Goal: Task Accomplishment & Management: Manage account settings

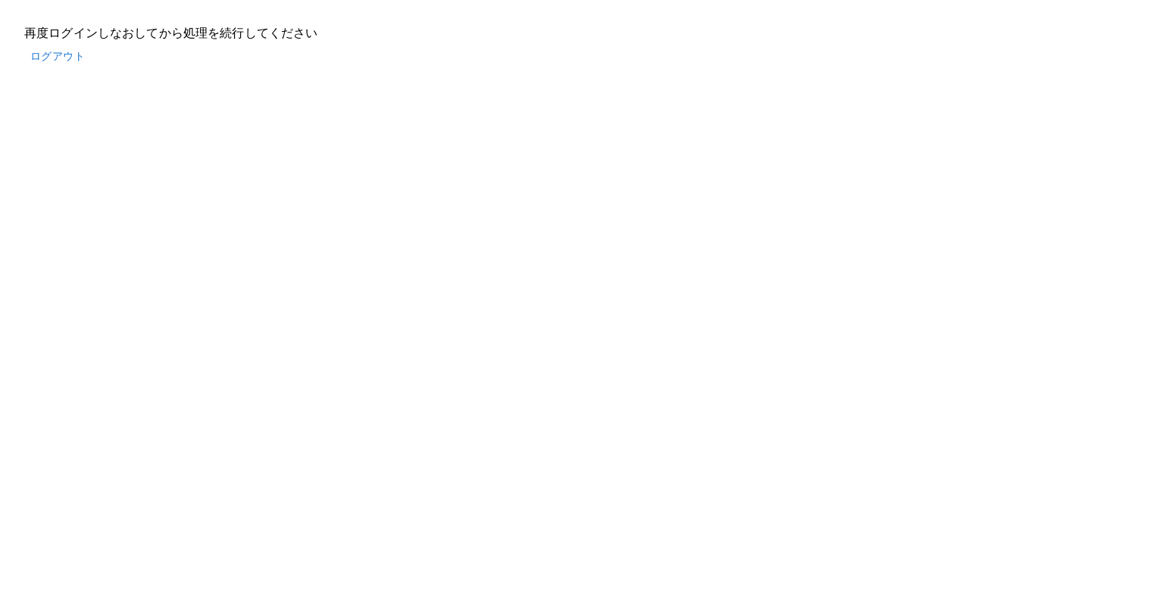
click at [39, 52] on button "ログアウト" at bounding box center [57, 56] width 67 height 28
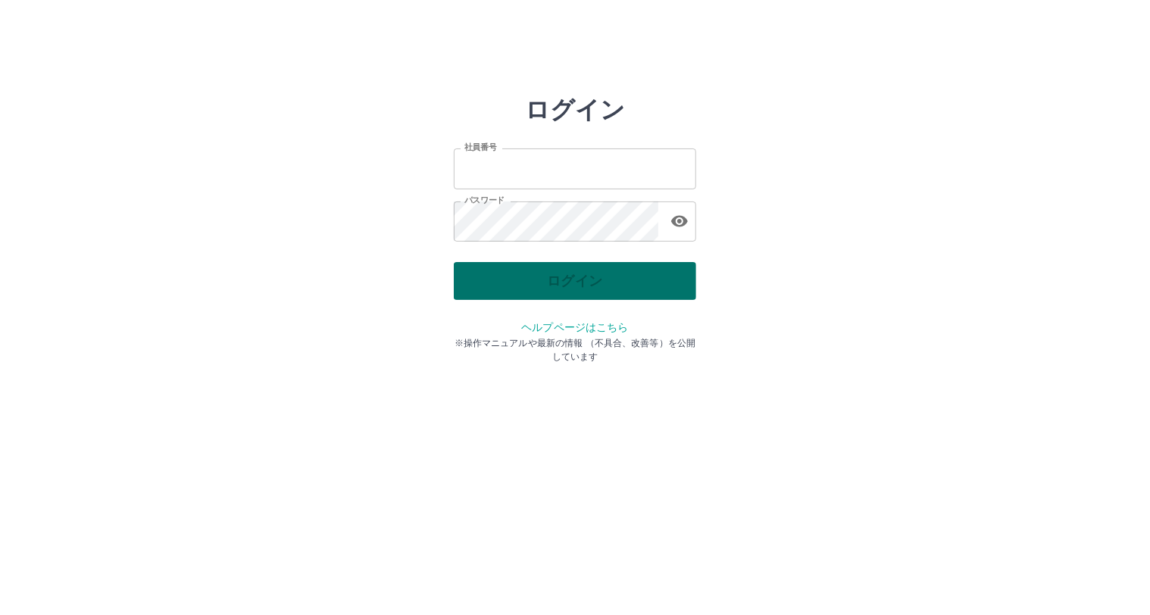
type input "*******"
click at [526, 273] on div "ログイン" at bounding box center [575, 281] width 243 height 38
click at [504, 270] on button "ログイン" at bounding box center [575, 281] width 243 height 38
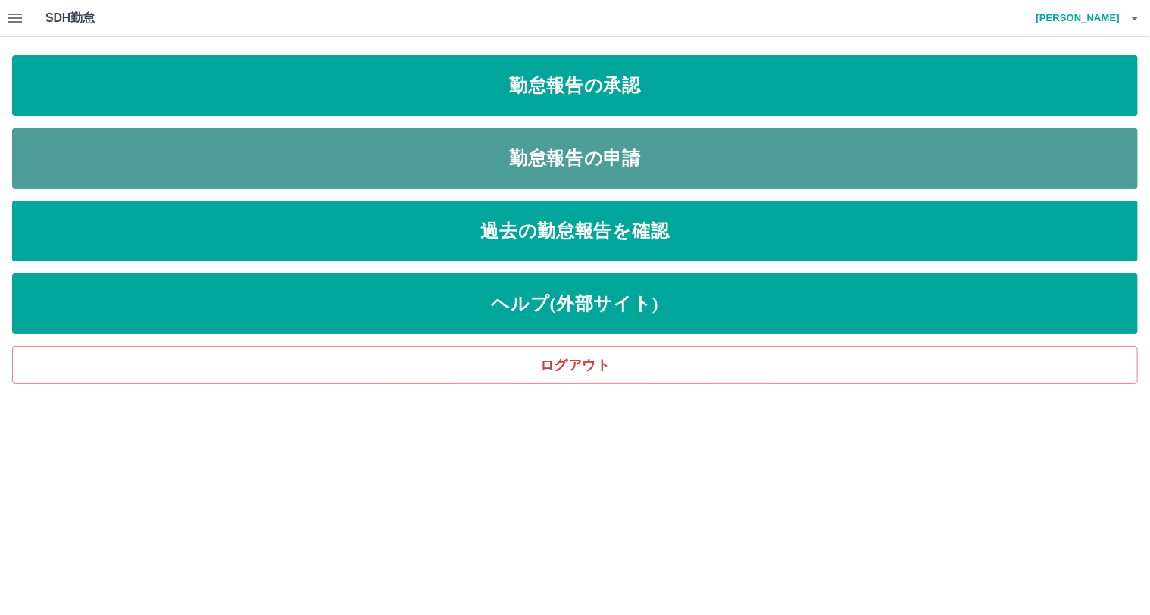
click at [538, 139] on link "勤怠報告の申請" at bounding box center [575, 158] width 1126 height 61
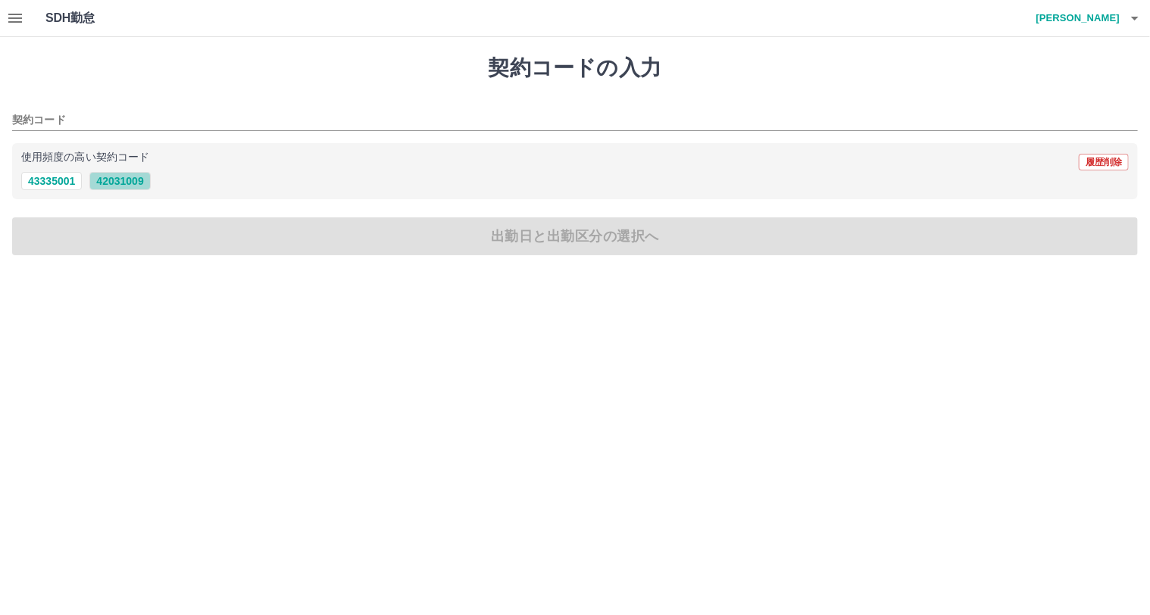
click at [124, 184] on button "42031009" at bounding box center [119, 181] width 61 height 18
type input "********"
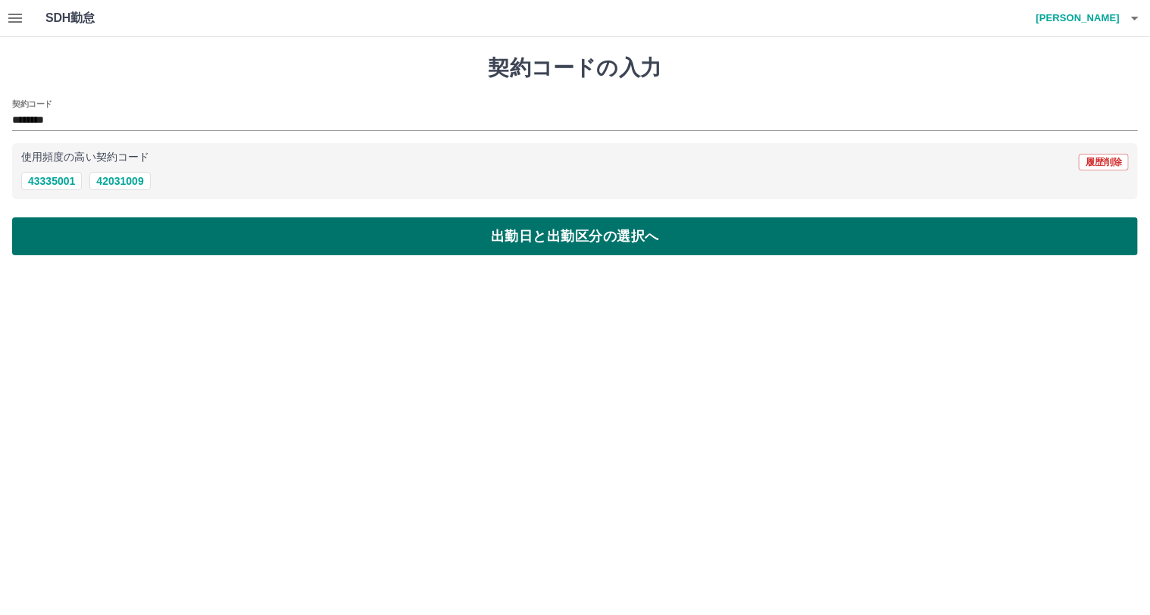
click at [405, 254] on button "出勤日と出勤区分の選択へ" at bounding box center [575, 236] width 1126 height 38
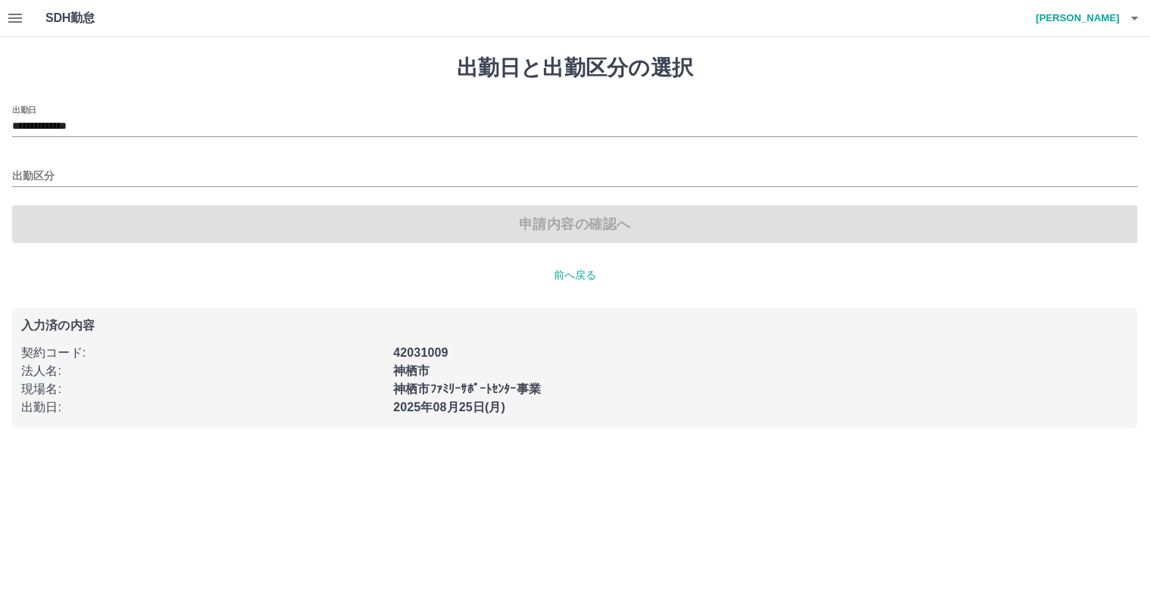
click at [405, 235] on div "申請内容の確認へ" at bounding box center [575, 224] width 1126 height 38
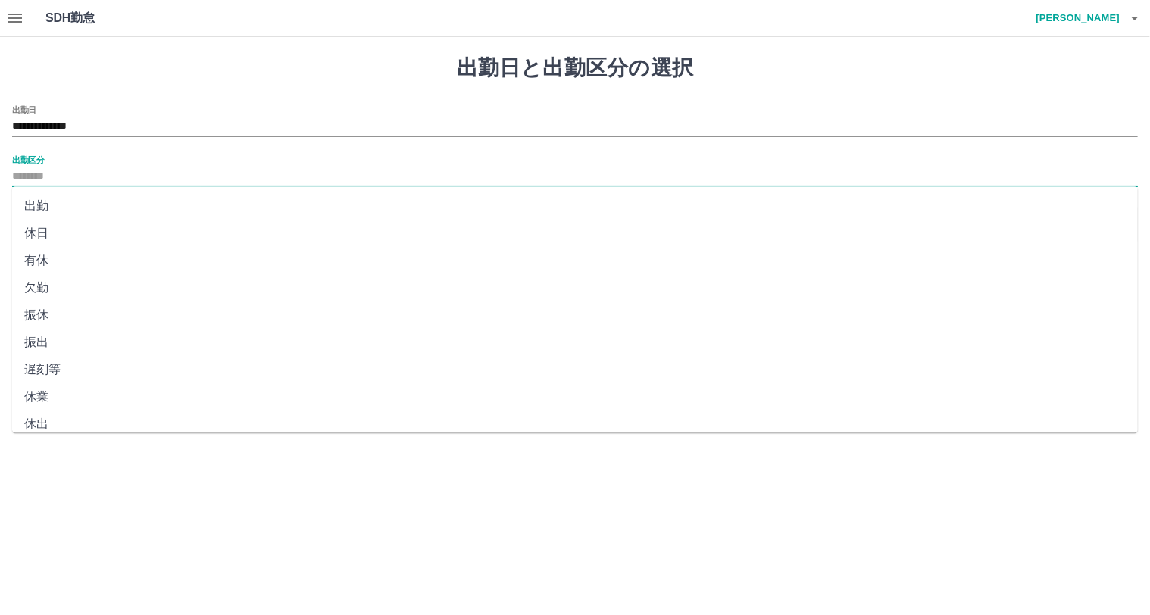
click at [85, 171] on input "出勤区分" at bounding box center [575, 176] width 1126 height 19
click at [88, 209] on li "出勤" at bounding box center [575, 205] width 1126 height 27
type input "**"
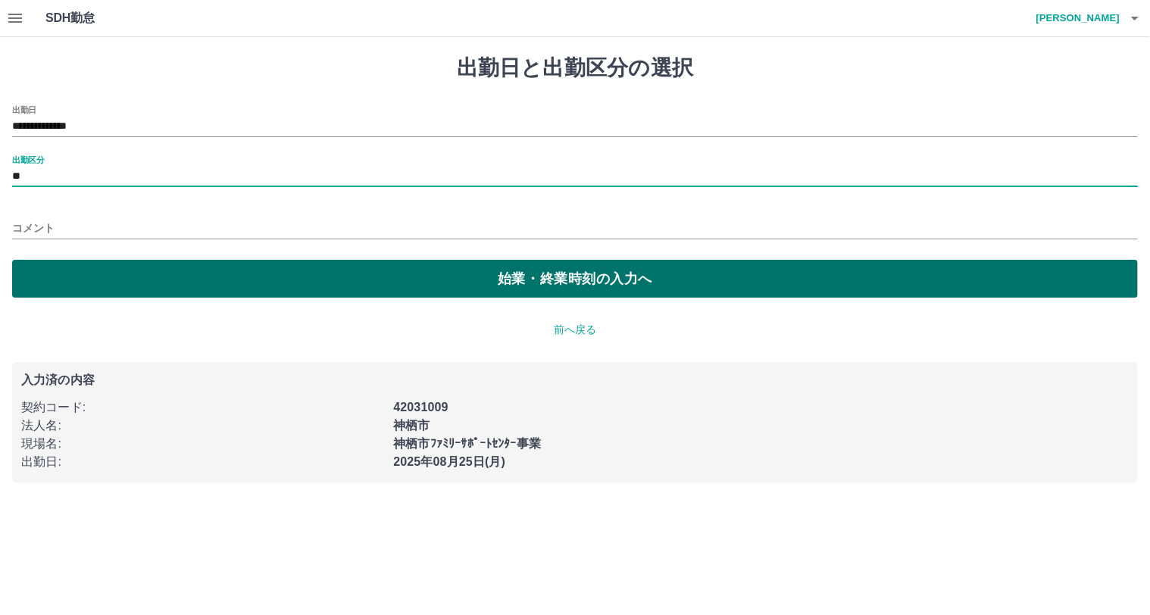
click at [198, 281] on button "始業・終業時刻の入力へ" at bounding box center [575, 279] width 1126 height 38
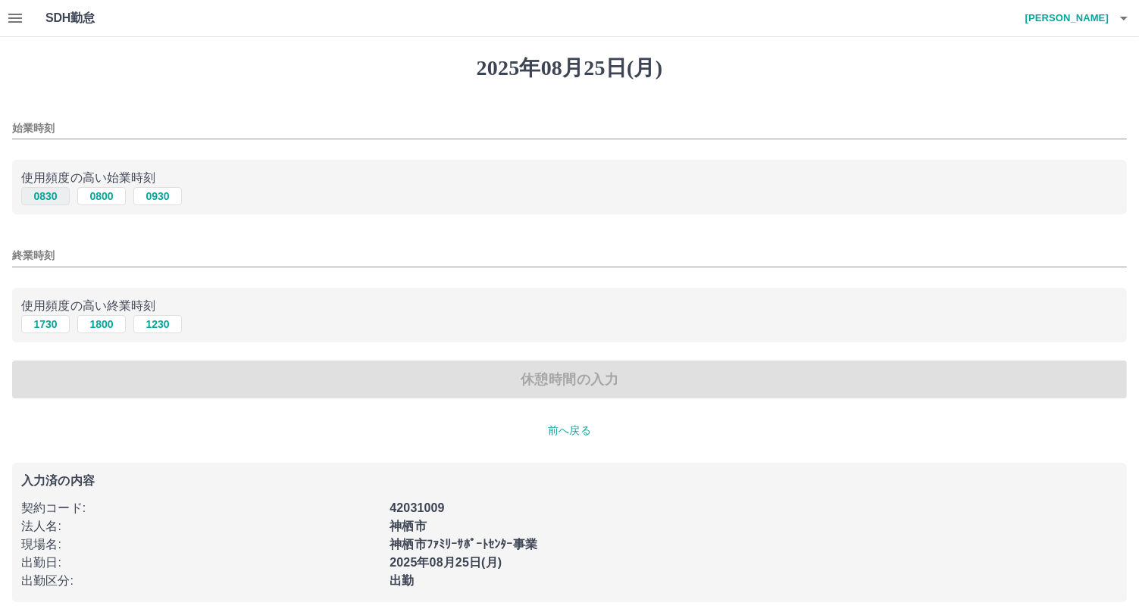
click at [52, 196] on button "0830" at bounding box center [45, 196] width 49 height 18
type input "****"
click at [43, 324] on button "1730" at bounding box center [45, 324] width 49 height 18
type input "****"
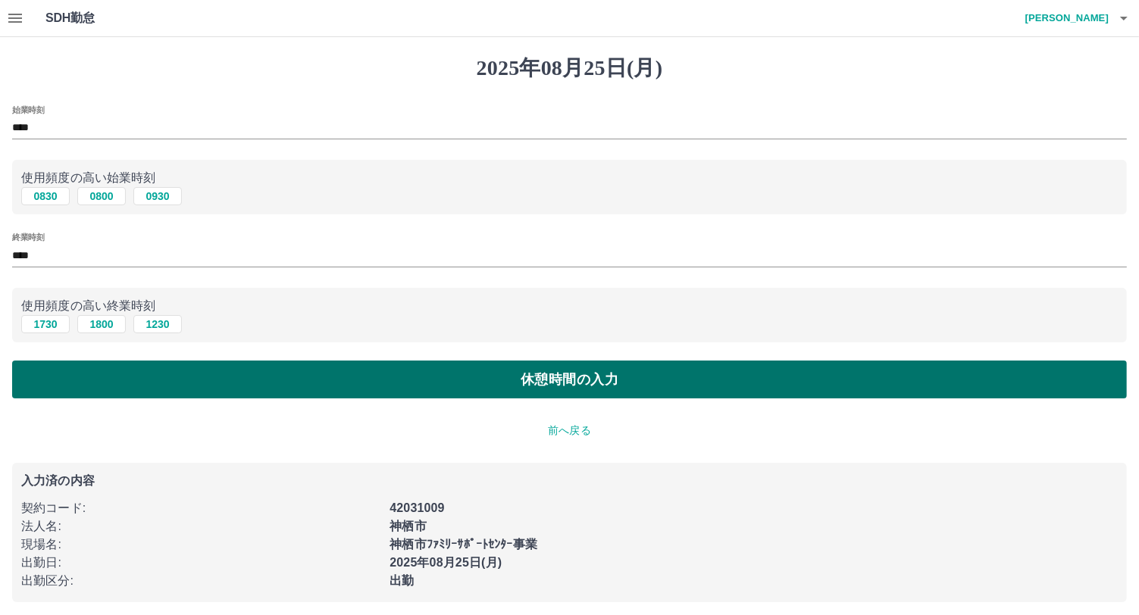
click at [256, 390] on button "休憩時間の入力" at bounding box center [569, 380] width 1115 height 38
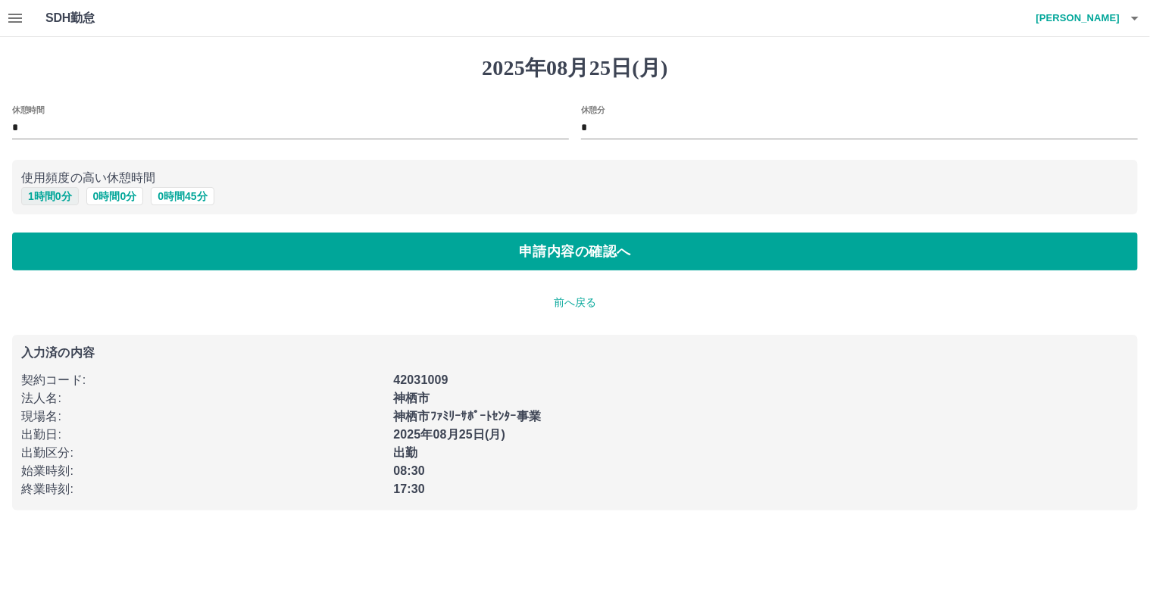
click at [61, 196] on button "1 時間 0 分" at bounding box center [50, 196] width 58 height 18
type input "*"
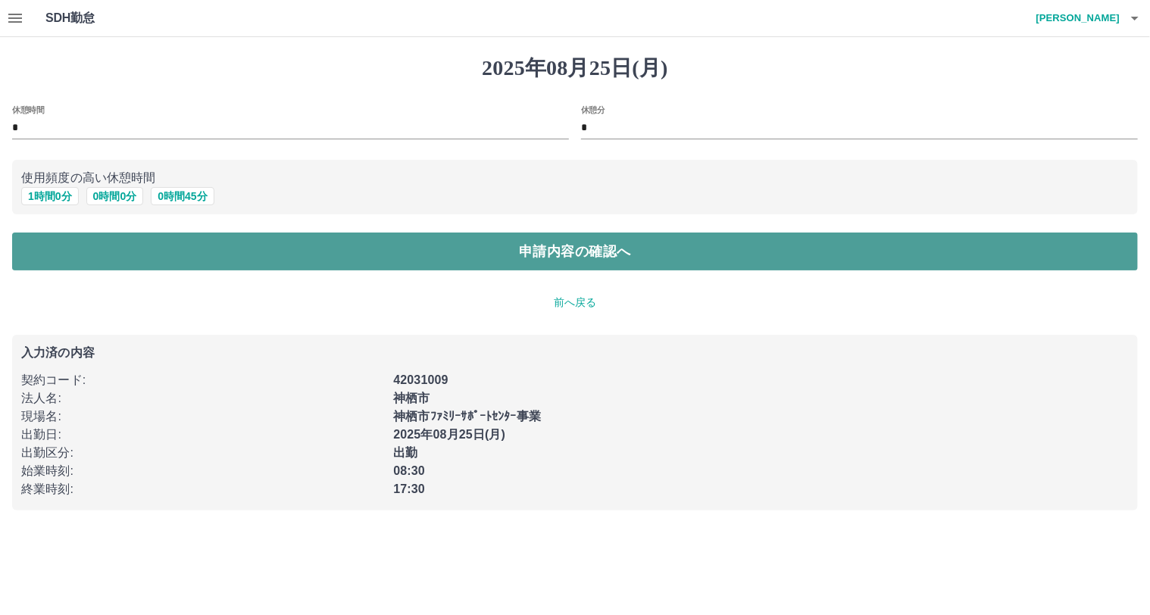
click at [393, 257] on button "申請内容の確認へ" at bounding box center [575, 252] width 1126 height 38
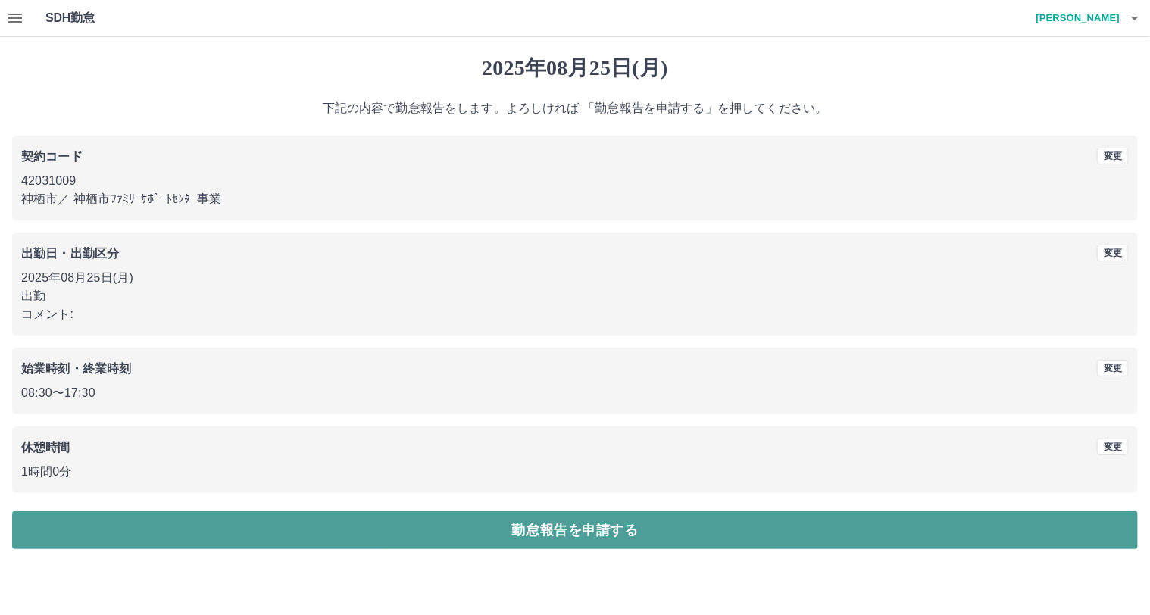
click at [640, 523] on button "勤怠報告を申請する" at bounding box center [575, 531] width 1126 height 38
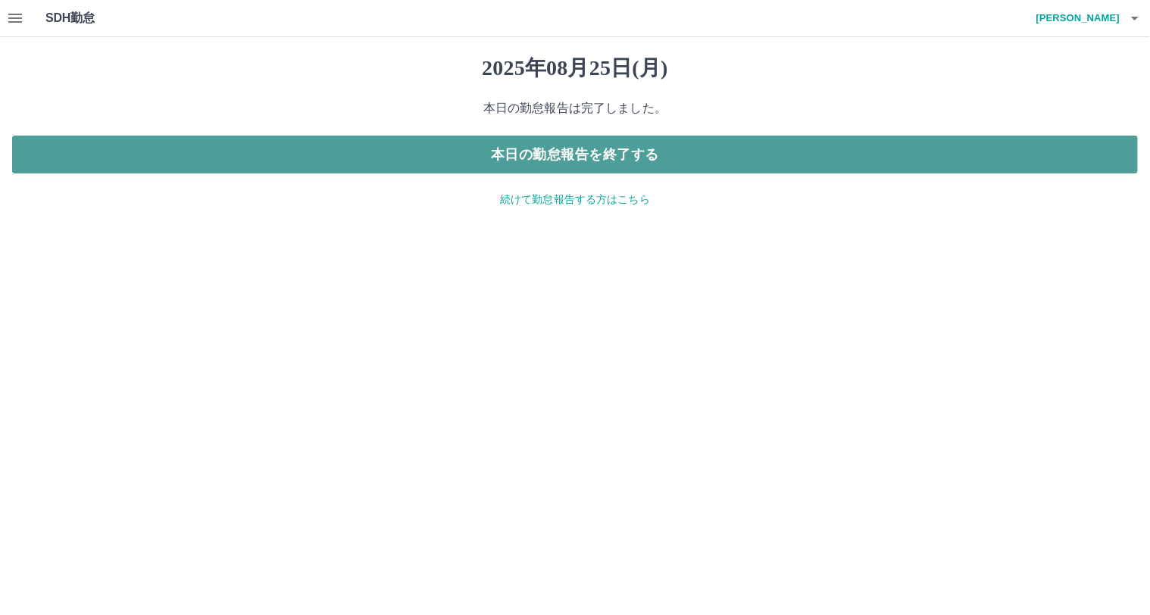
click at [594, 153] on button "本日の勤怠報告を終了する" at bounding box center [575, 155] width 1126 height 38
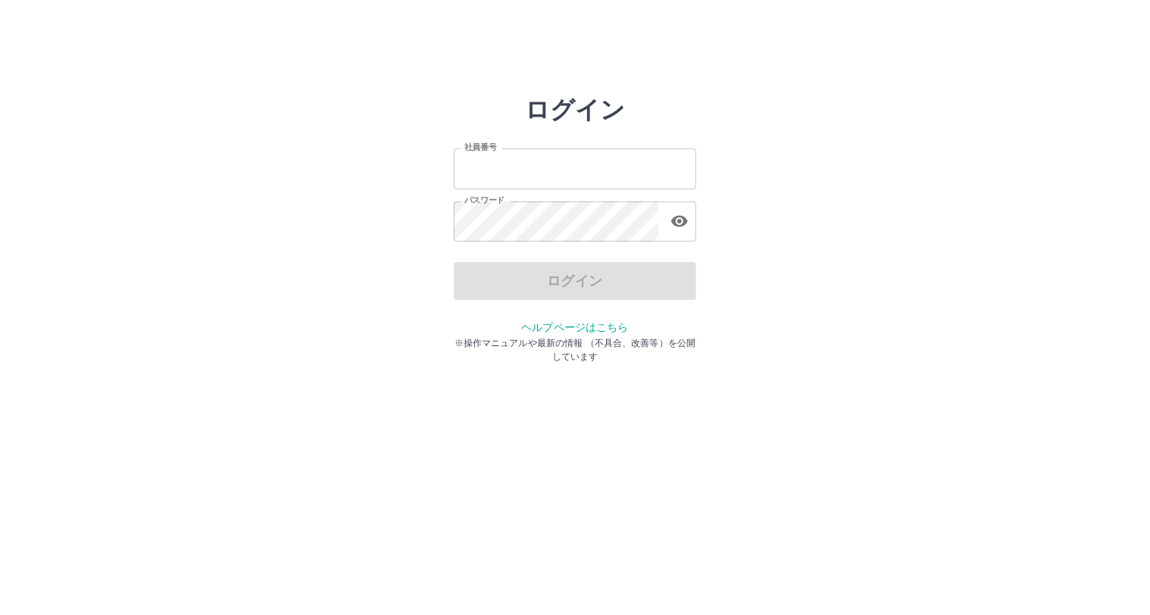
type input "*******"
click at [537, 282] on div "ログイン" at bounding box center [575, 281] width 243 height 38
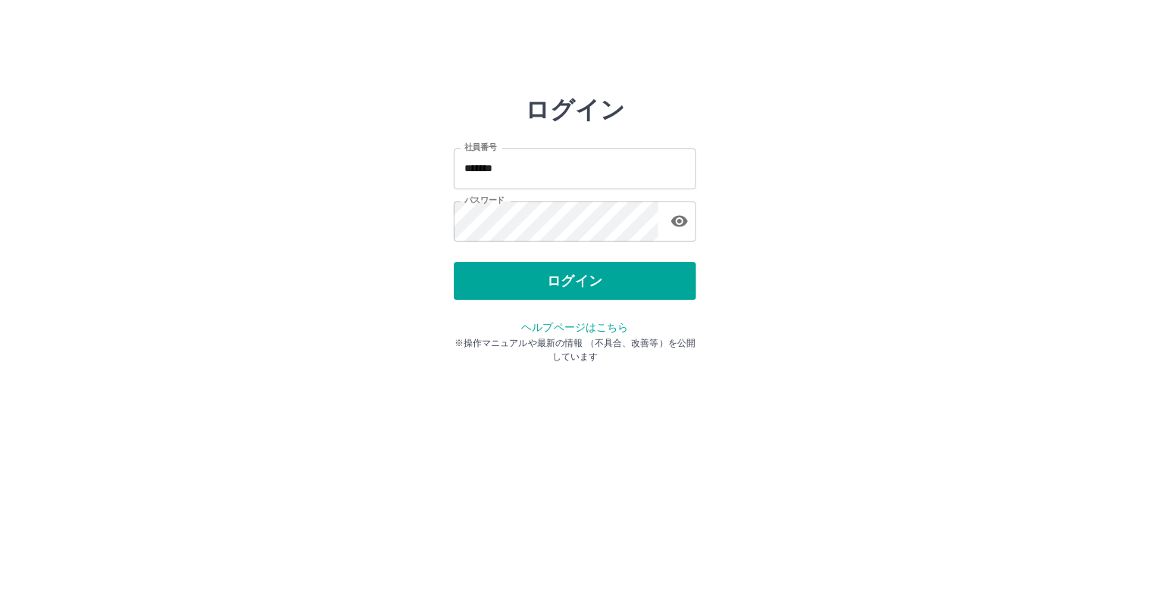
click at [537, 282] on button "ログイン" at bounding box center [575, 281] width 243 height 38
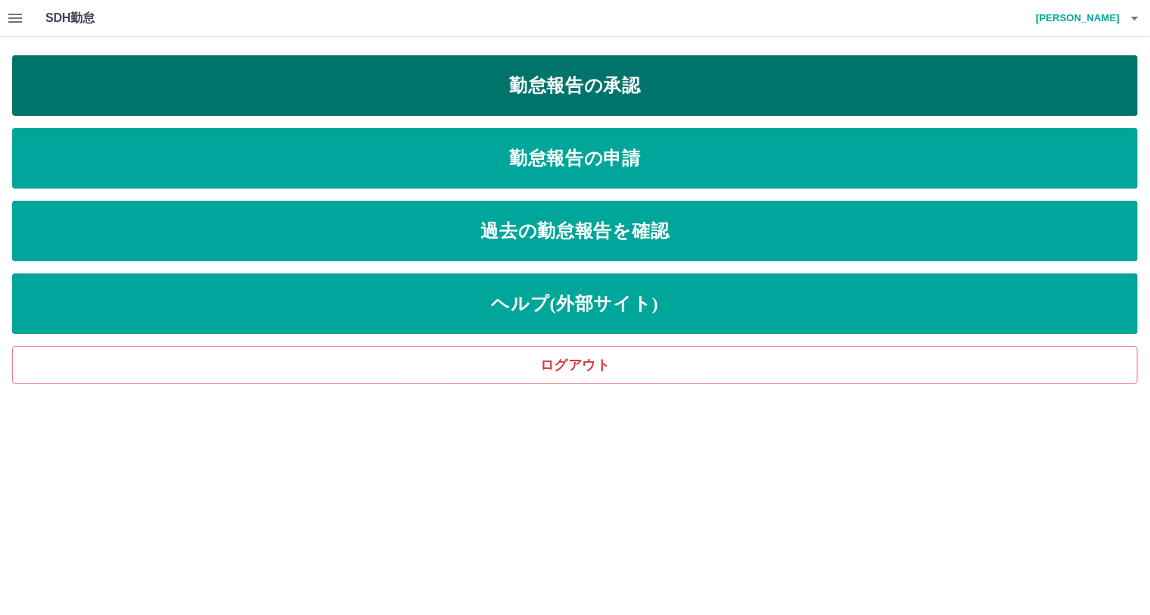
click at [621, 90] on link "勤怠報告の承認" at bounding box center [575, 85] width 1126 height 61
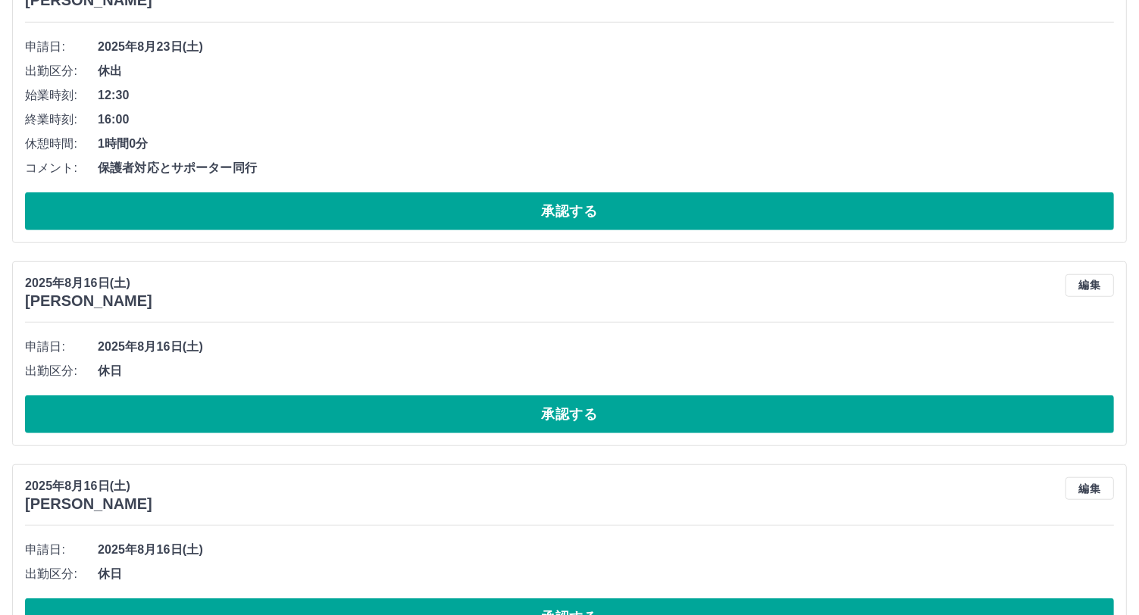
scroll to position [1113, 0]
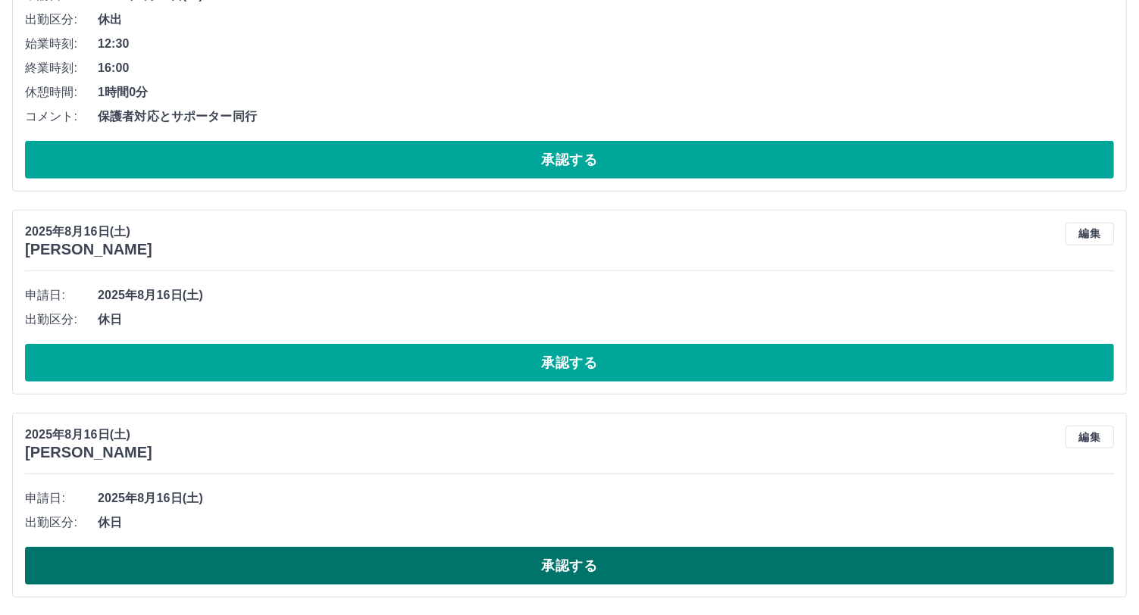
click at [578, 568] on button "承認する" at bounding box center [569, 566] width 1089 height 38
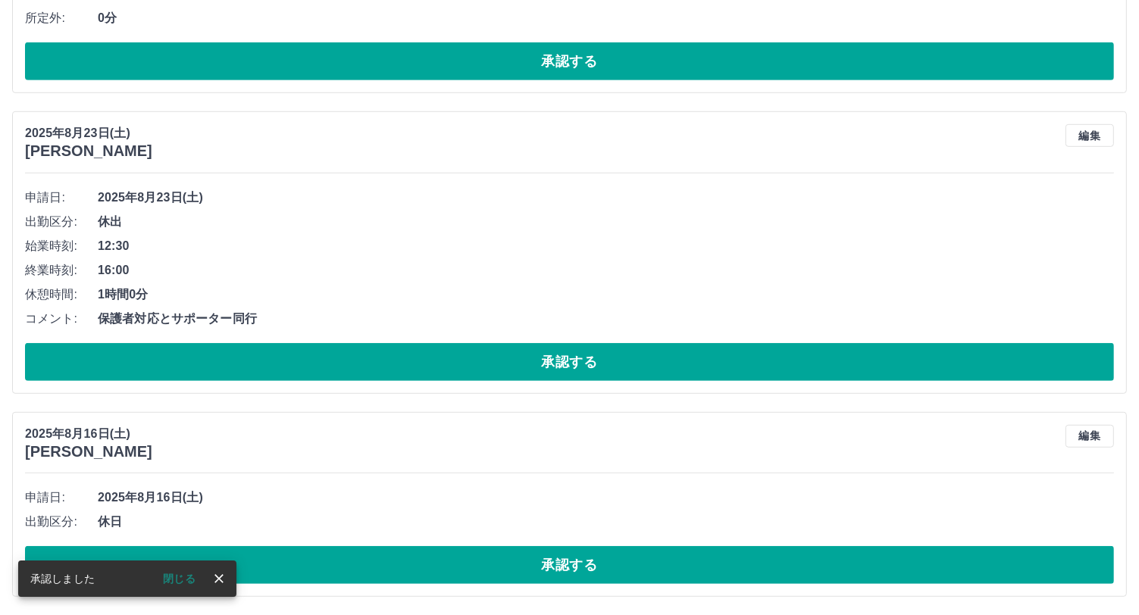
scroll to position [909, 0]
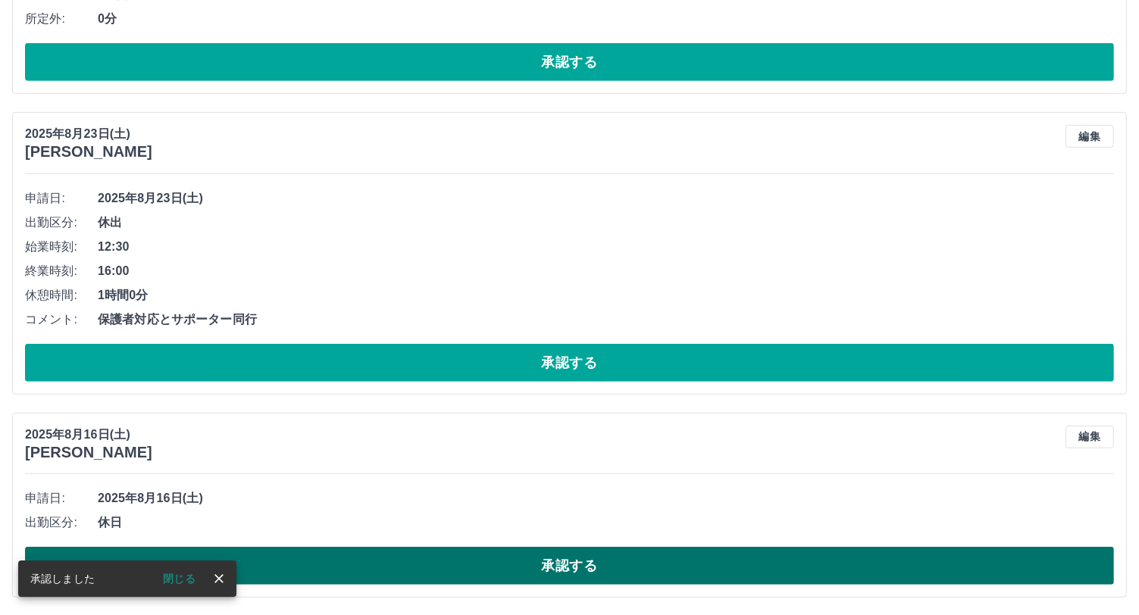
click at [579, 565] on button "承認する" at bounding box center [569, 566] width 1089 height 38
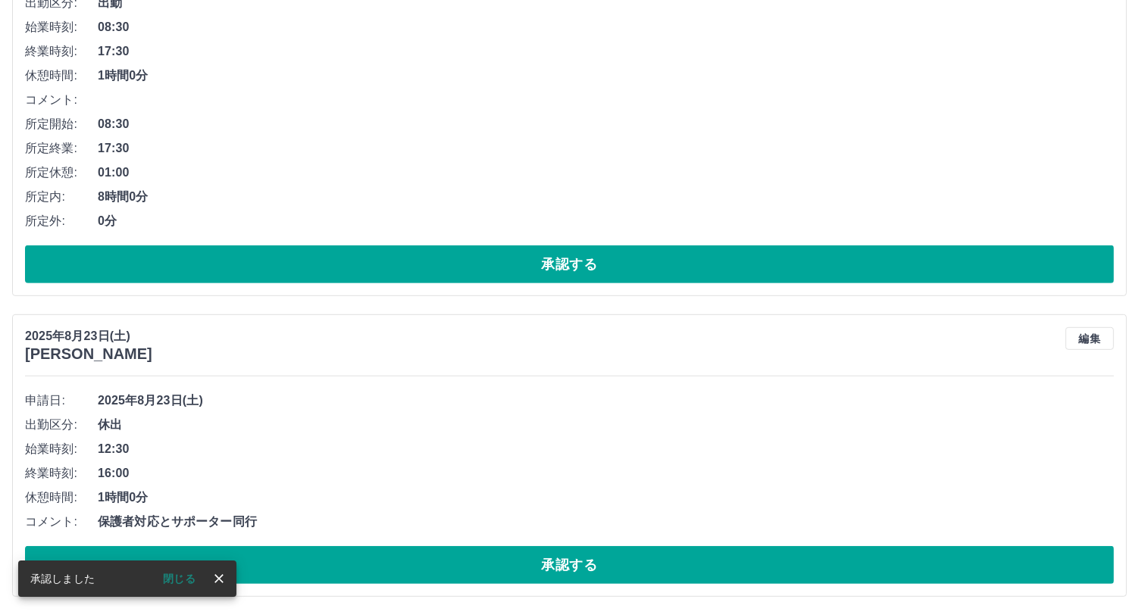
scroll to position [706, 0]
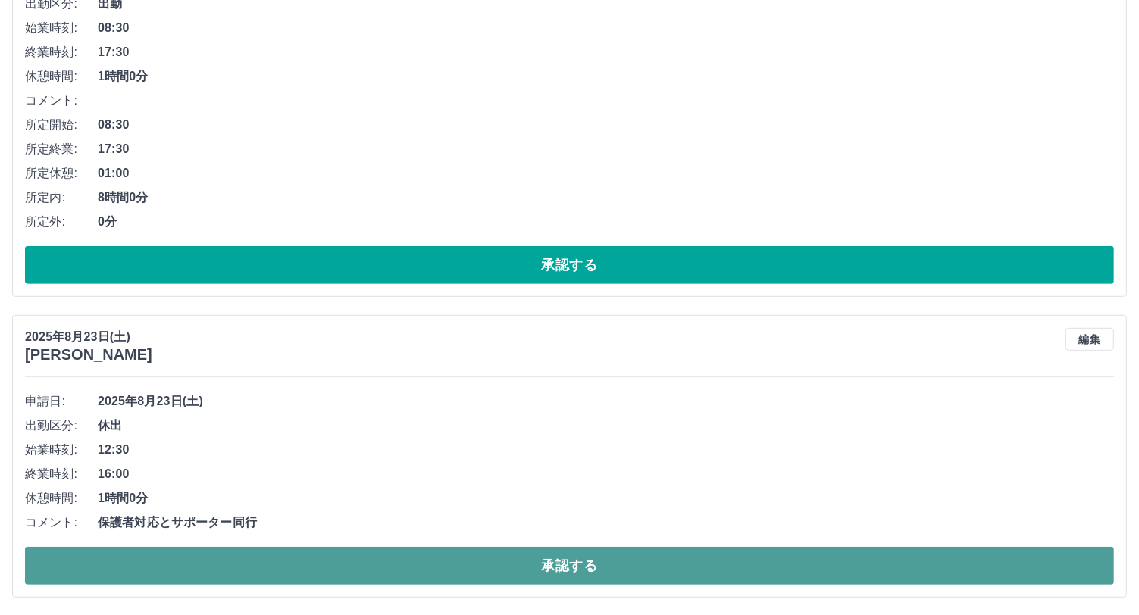
click at [405, 559] on button "承認する" at bounding box center [569, 566] width 1089 height 38
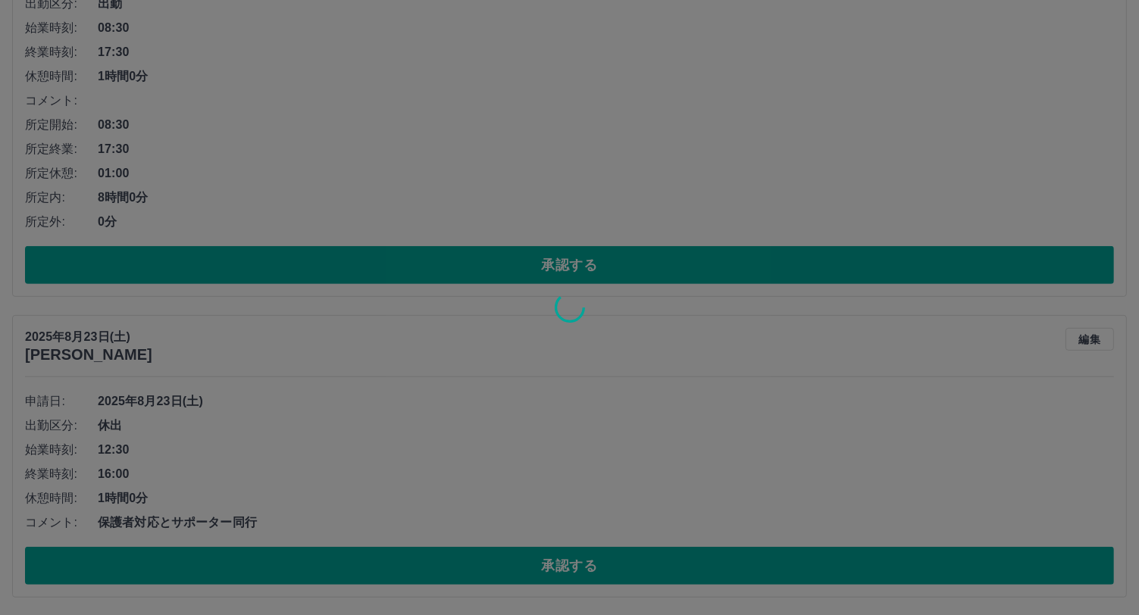
scroll to position [406, 0]
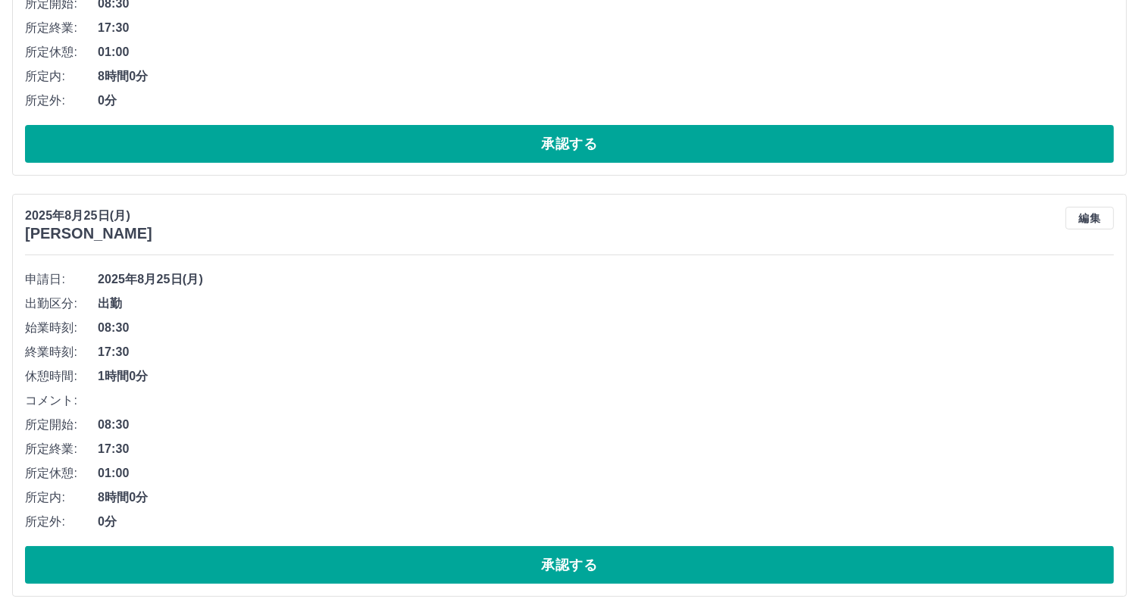
drag, startPoint x: 501, startPoint y: 562, endPoint x: 522, endPoint y: 561, distance: 21.2
click at [502, 562] on button "承認する" at bounding box center [569, 565] width 1089 height 38
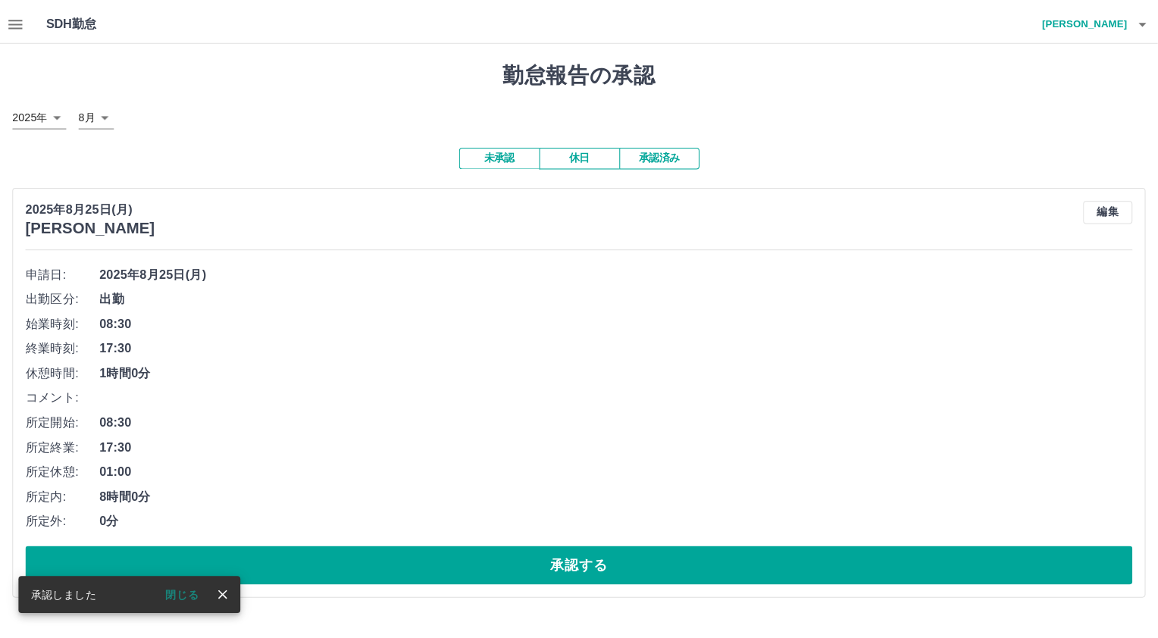
scroll to position [0, 0]
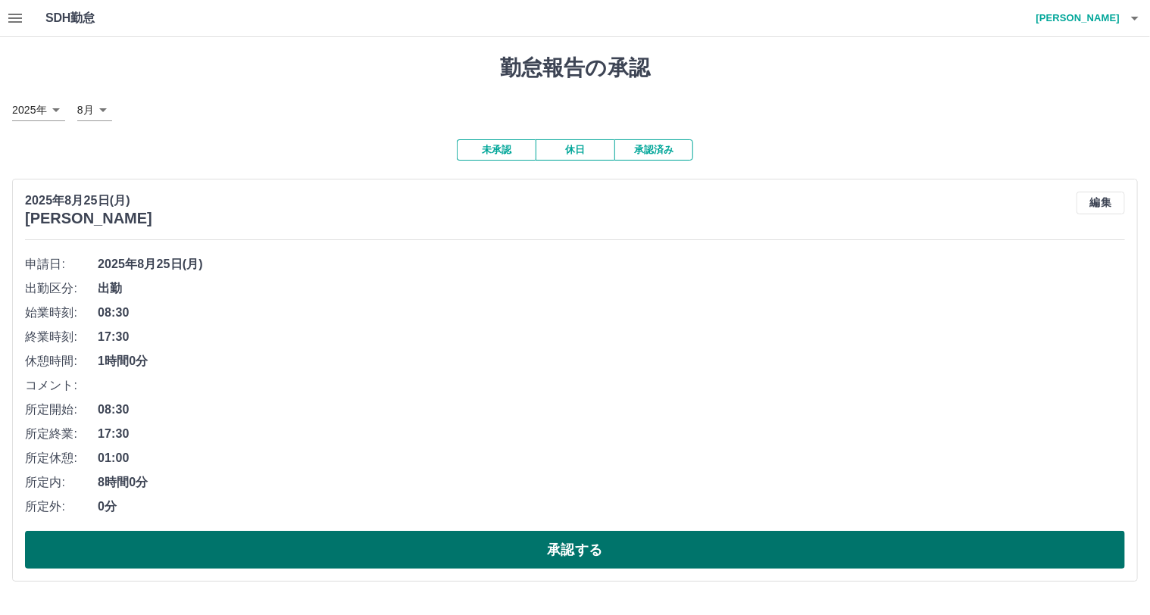
click at [607, 546] on button "承認する" at bounding box center [575, 550] width 1100 height 38
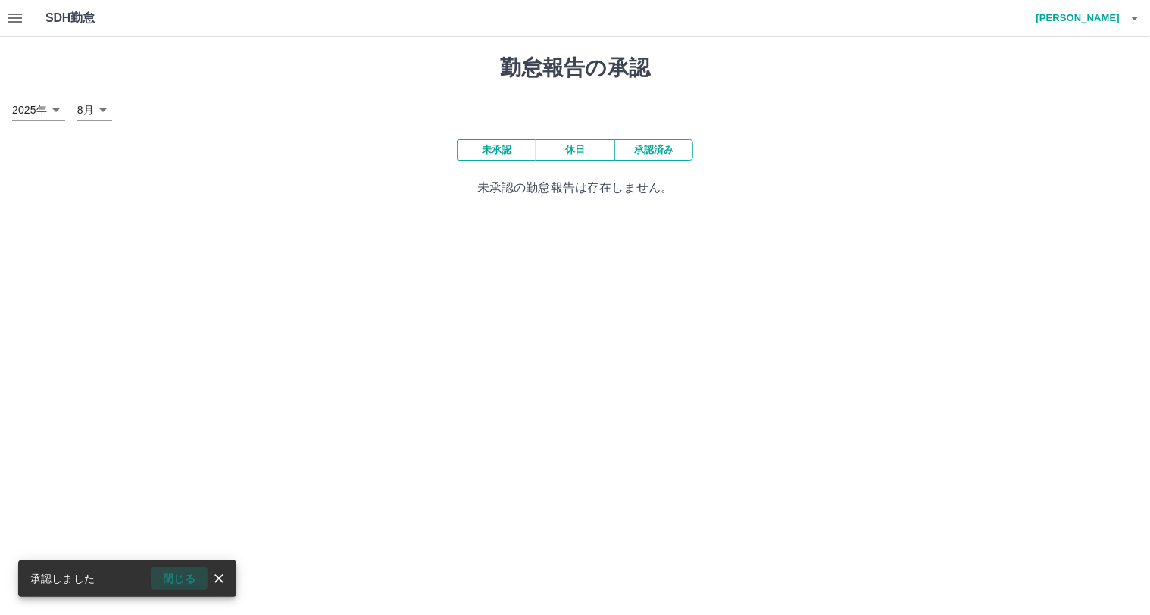
click at [194, 583] on button "閉じる" at bounding box center [179, 579] width 57 height 23
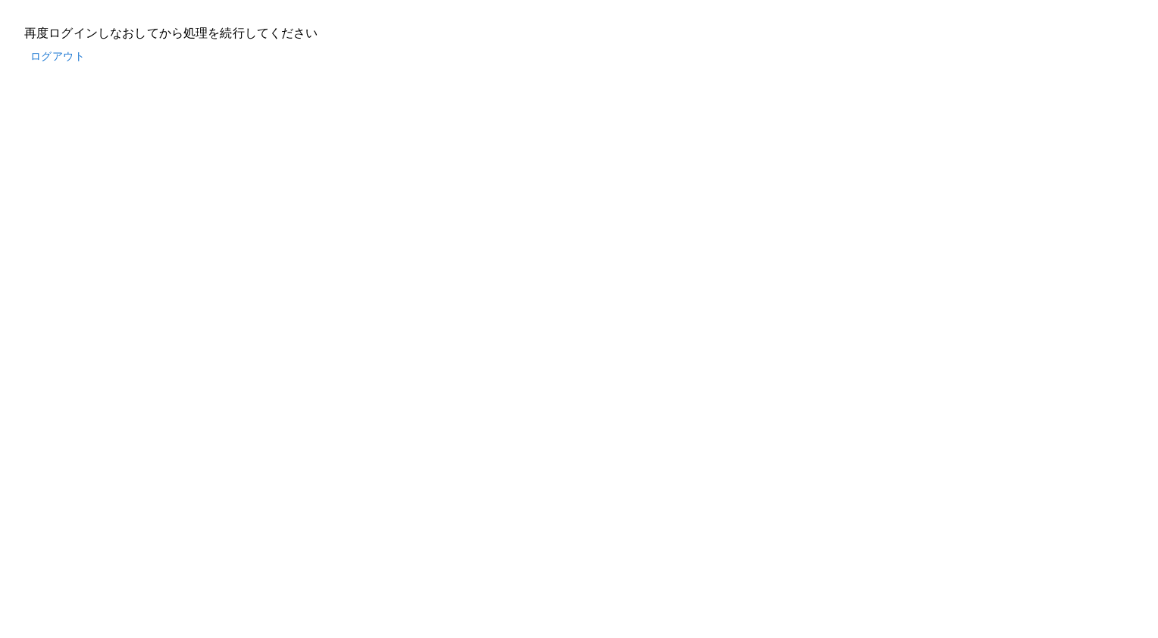
click at [70, 56] on button "ログアウト" at bounding box center [57, 56] width 67 height 28
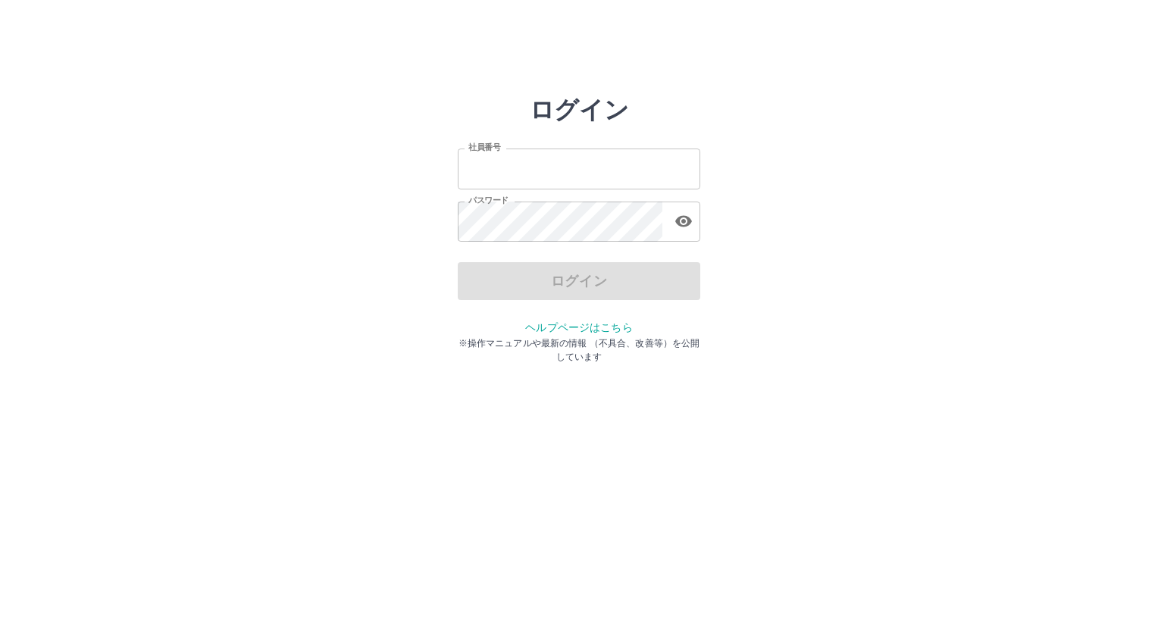
type input "*******"
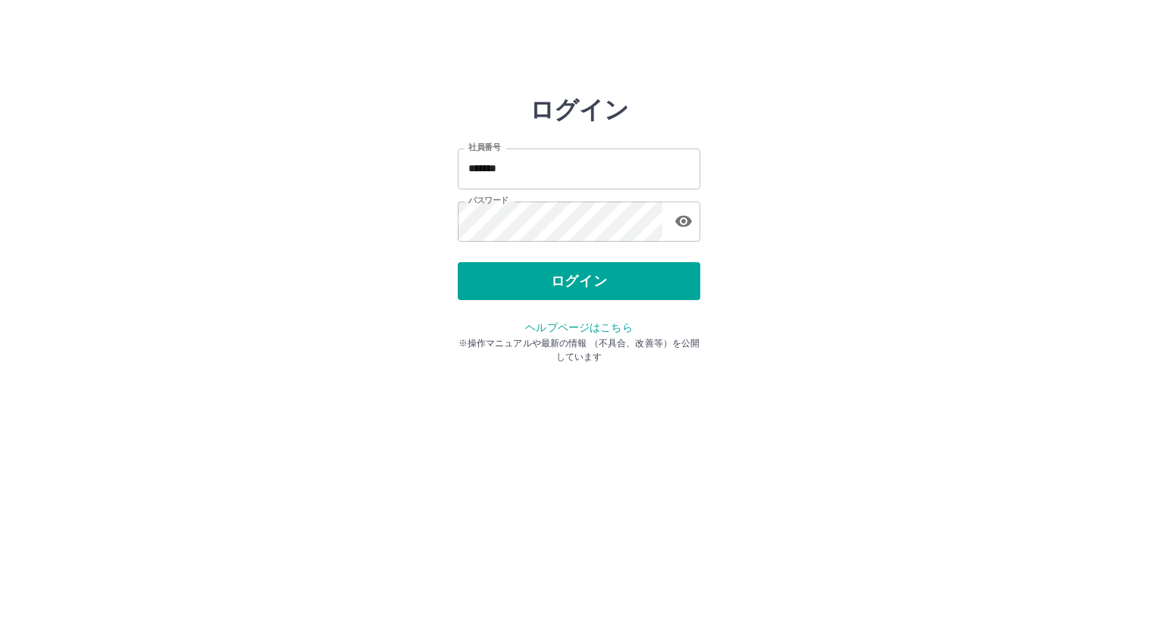
click at [593, 284] on div "ログイン" at bounding box center [579, 281] width 243 height 38
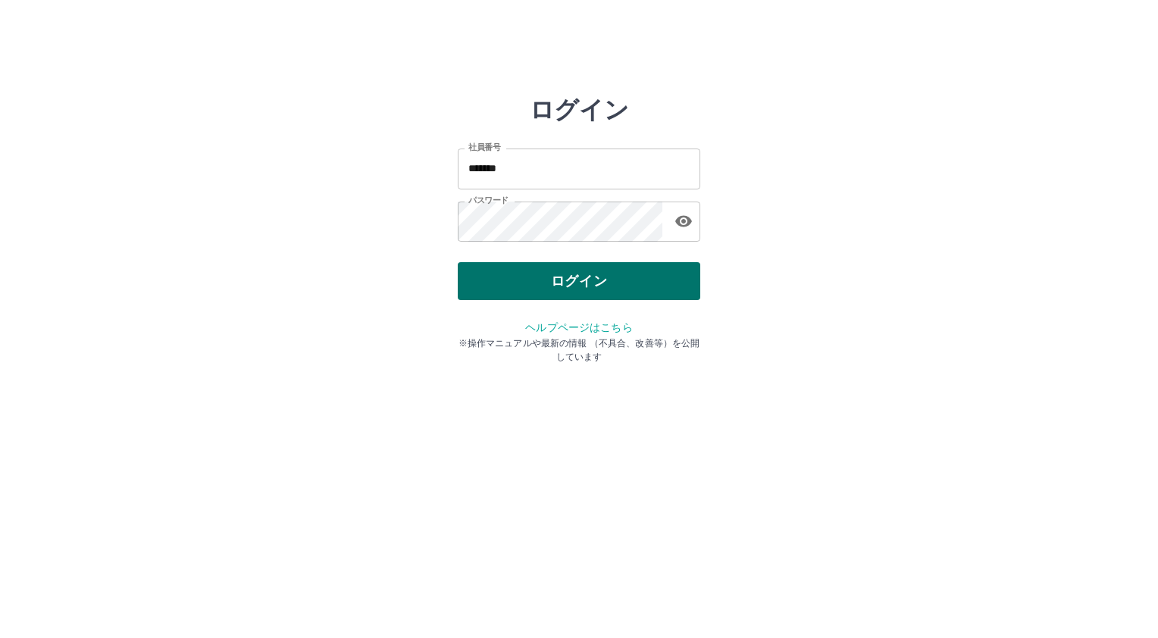
click at [576, 277] on button "ログイン" at bounding box center [579, 281] width 243 height 38
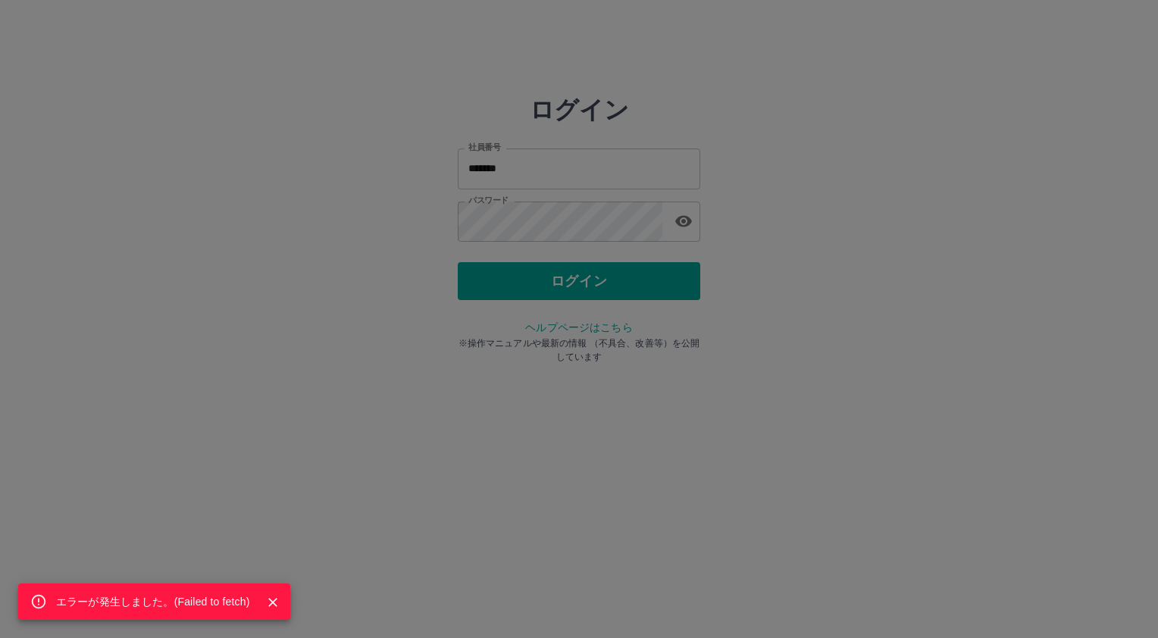
click at [143, 597] on div "エラーが発生しました。( Failed to fetch )" at bounding box center [152, 601] width 193 height 27
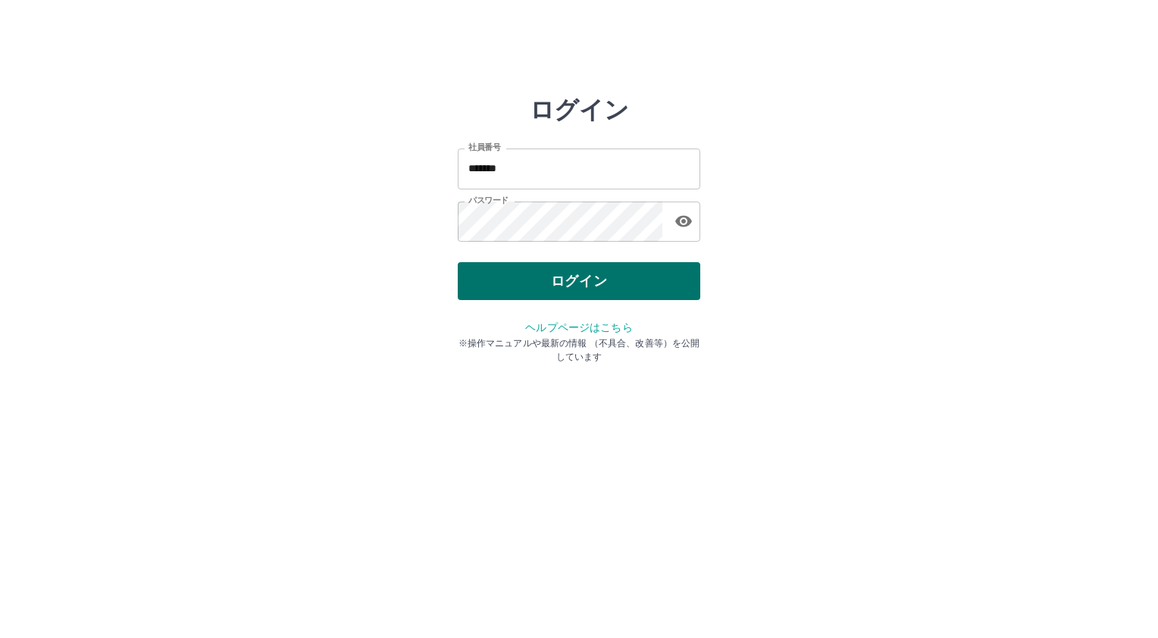
click at [646, 286] on button "ログイン" at bounding box center [579, 281] width 243 height 38
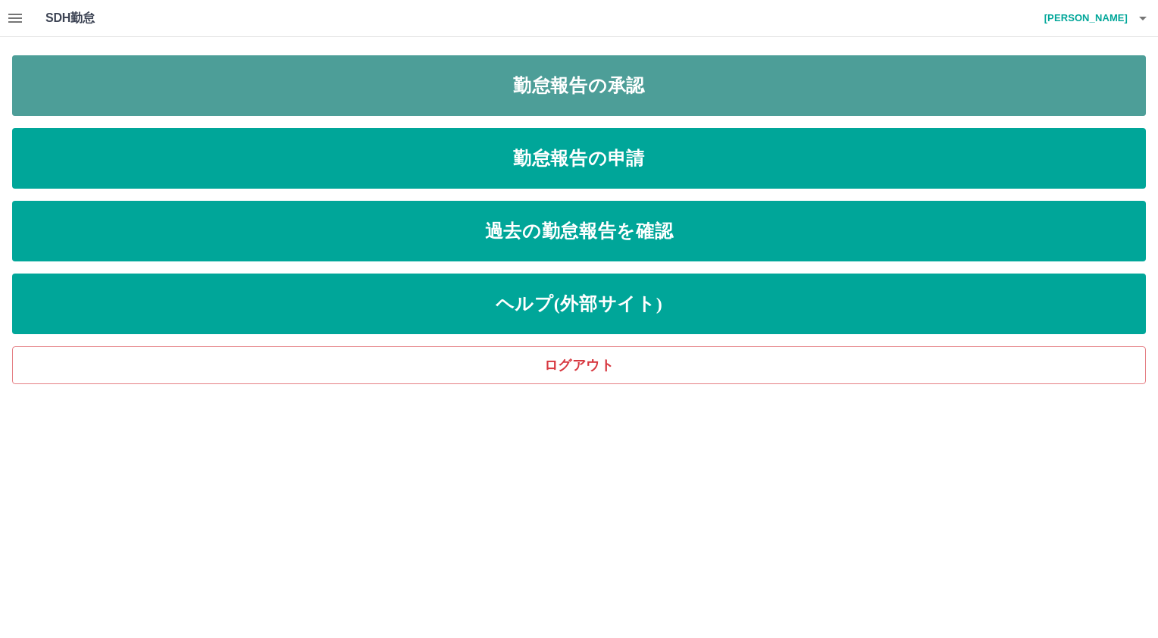
click at [621, 72] on link "勤怠報告の承認" at bounding box center [579, 85] width 1134 height 61
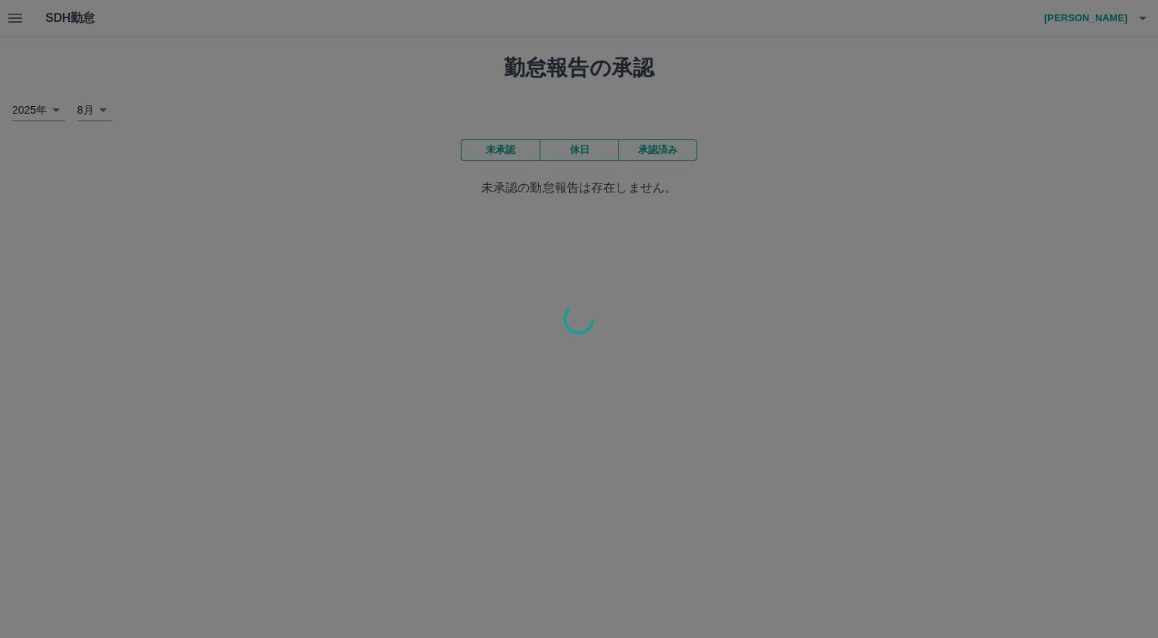
click at [649, 155] on div at bounding box center [579, 319] width 1158 height 638
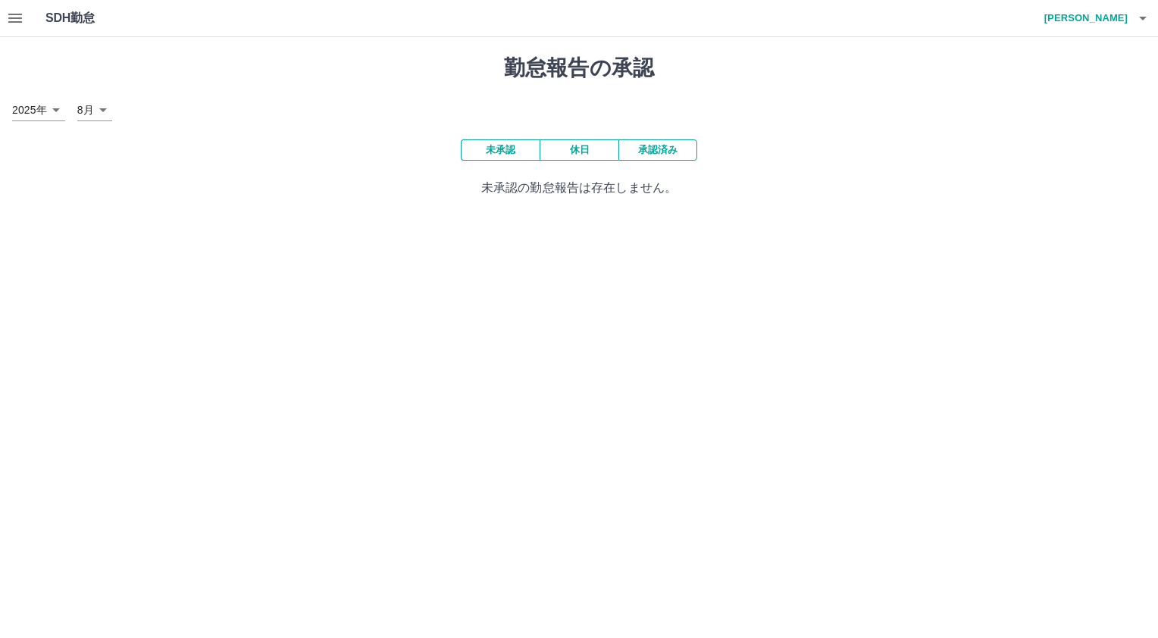
click at [649, 155] on button "承認済み" at bounding box center [657, 149] width 79 height 21
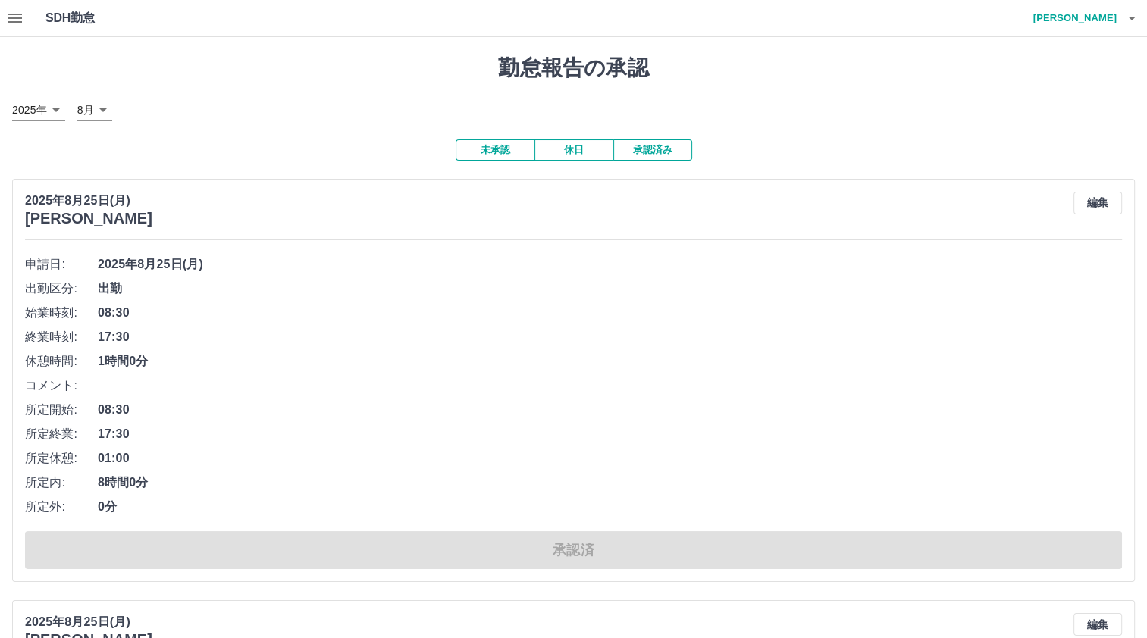
click at [273, 312] on span "08:30" at bounding box center [610, 313] width 1024 height 18
